Goal: Check status: Check status

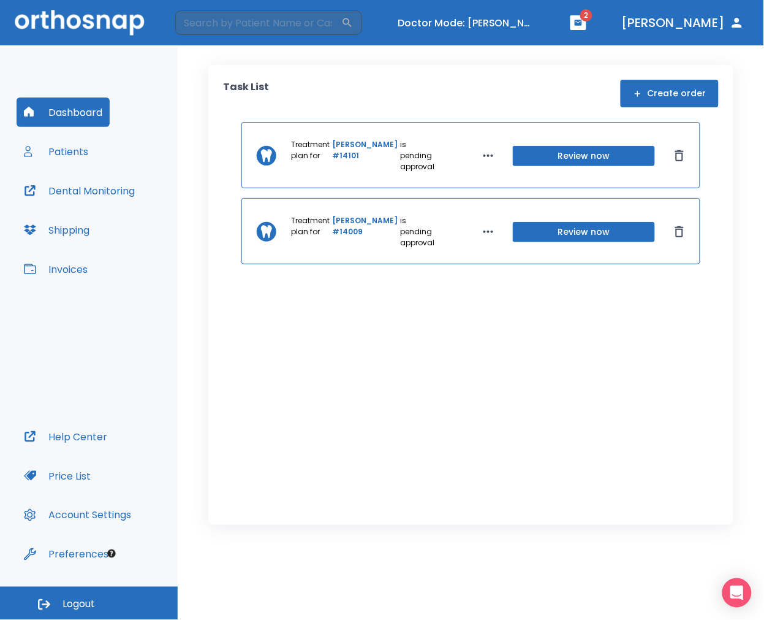
click at [89, 140] on button "Patients" at bounding box center [56, 151] width 79 height 29
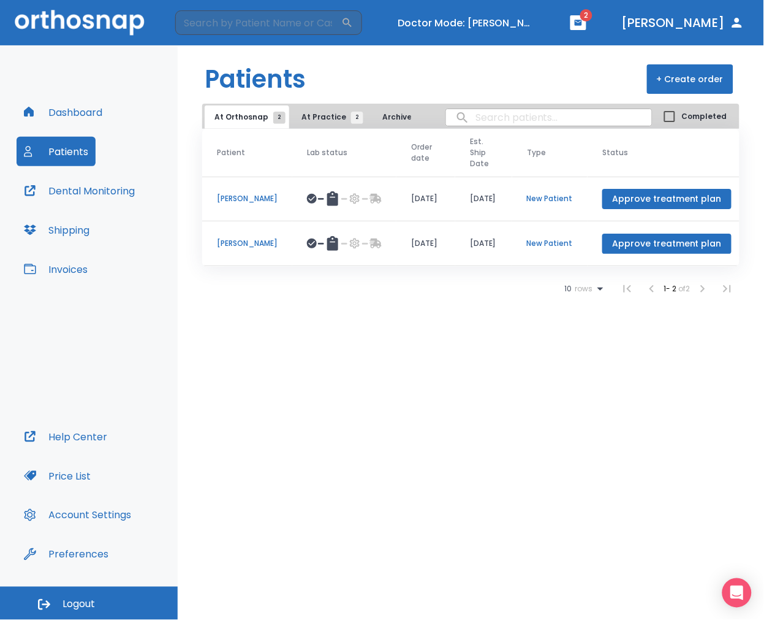
click at [253, 249] on td "Kobe Miguel" at bounding box center [247, 243] width 90 height 45
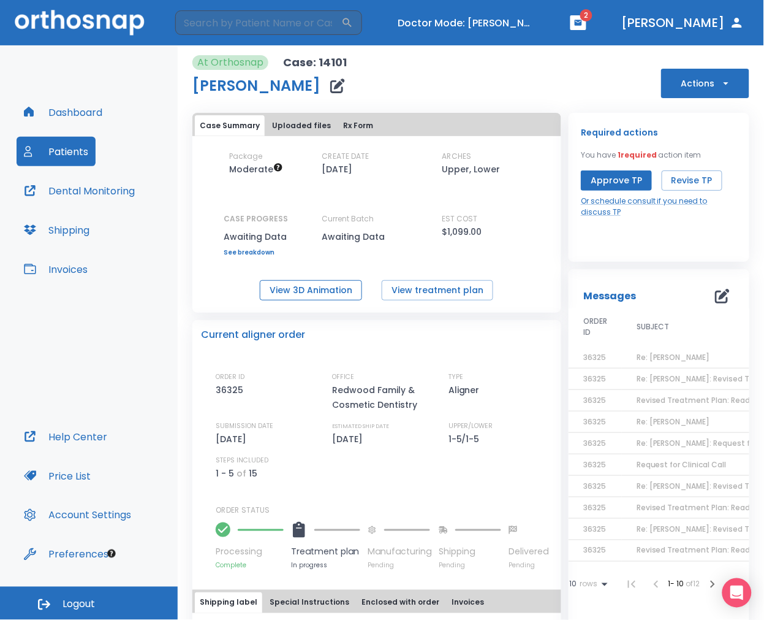
click at [322, 297] on button "View 3D Animation" at bounding box center [311, 290] width 102 height 20
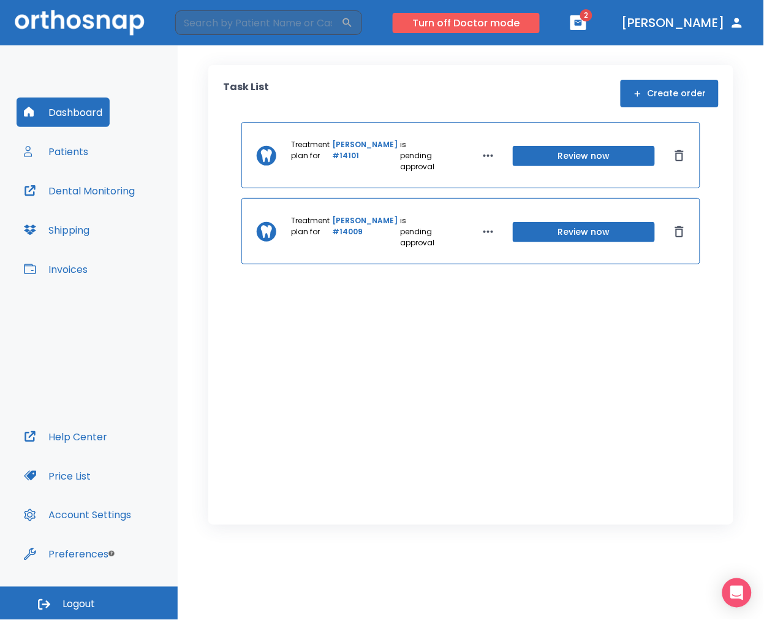
click at [495, 21] on button "Turn off Doctor mode" at bounding box center [466, 23] width 147 height 20
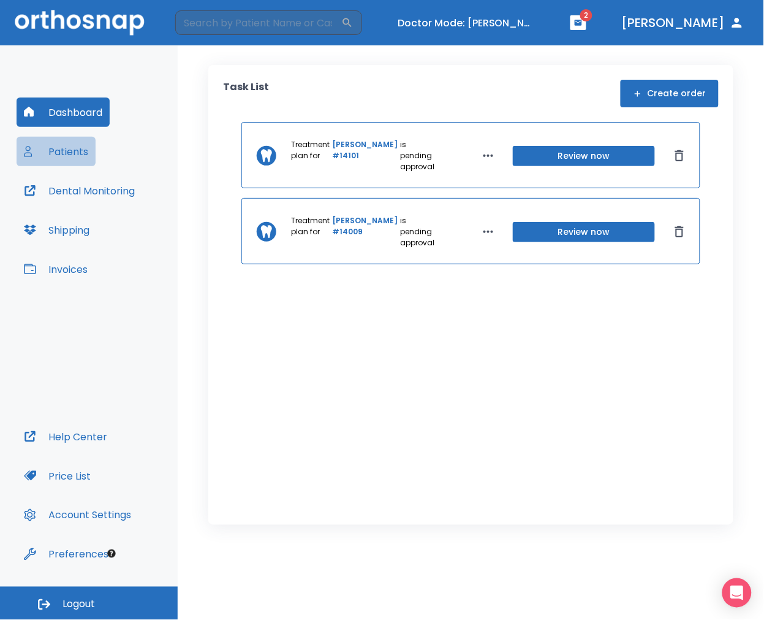
click at [83, 151] on button "Patients" at bounding box center [56, 151] width 79 height 29
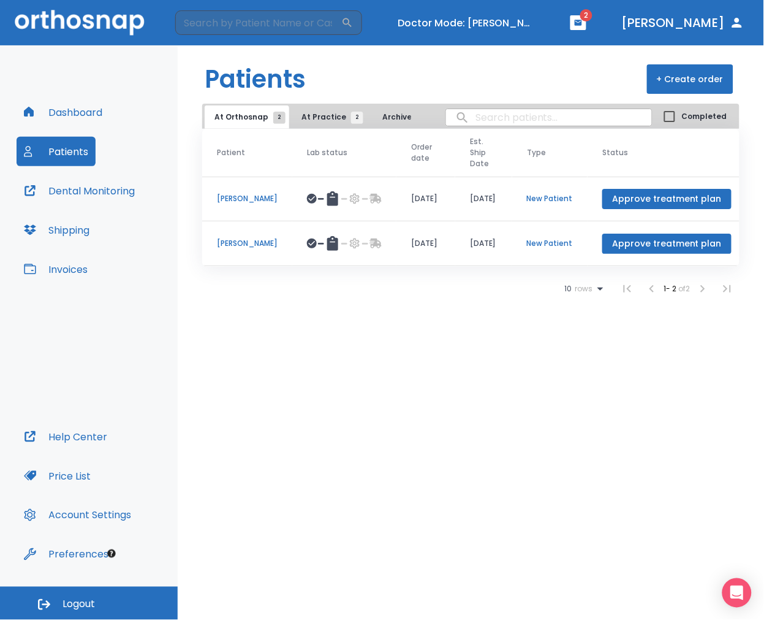
click at [246, 241] on p "[PERSON_NAME]" at bounding box center [247, 243] width 61 height 11
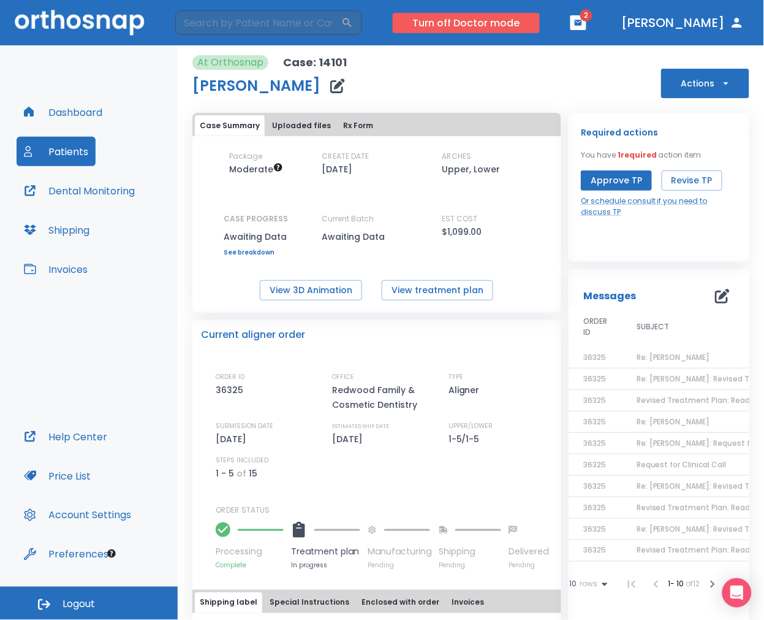
click at [540, 14] on button "Turn off Doctor mode" at bounding box center [466, 23] width 147 height 20
